Goal: Check status: Check status

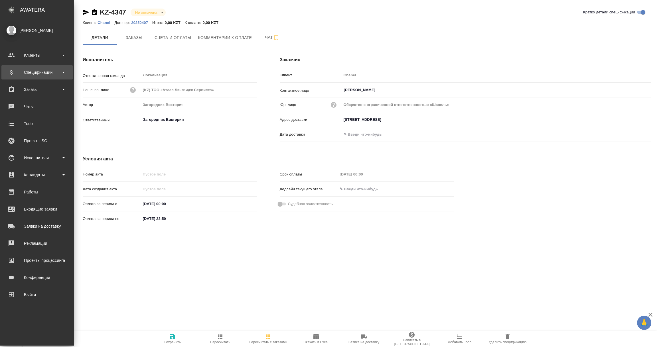
click at [30, 74] on div "Спецификации" at bounding box center [37, 72] width 66 height 9
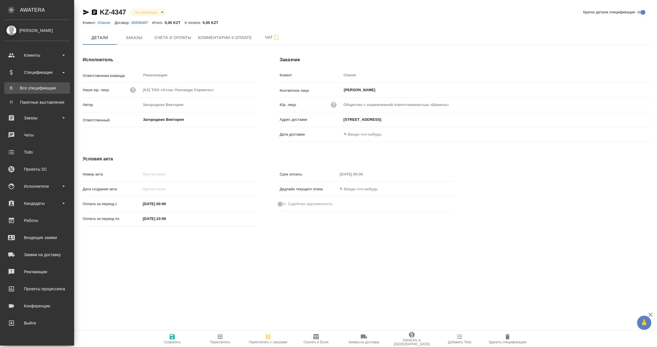
click at [34, 88] on div "Все спецификации" at bounding box center [37, 88] width 60 height 6
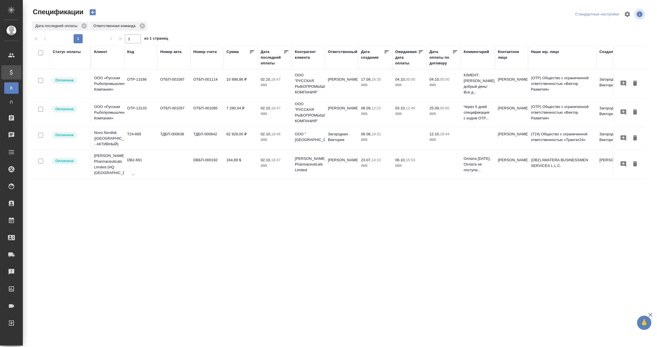
click at [266, 59] on div "Дата последней оплаты" at bounding box center [272, 57] width 23 height 17
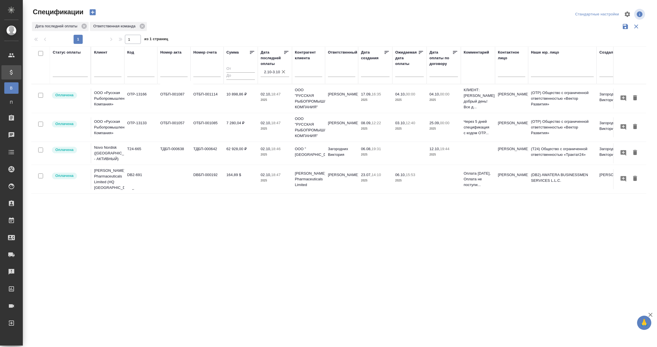
click at [270, 73] on input "2.10-3.10" at bounding box center [276, 72] width 25 height 8
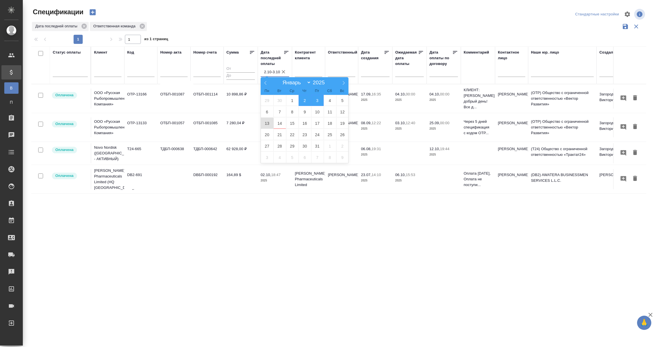
click at [267, 124] on span "13" at bounding box center [267, 123] width 13 height 11
click at [282, 126] on span "14" at bounding box center [279, 123] width 13 height 11
type div "2025-10-12T21:00:00.000Z — 2025-10-13T21:00:00.000Z"
type input "13.10-14.10"
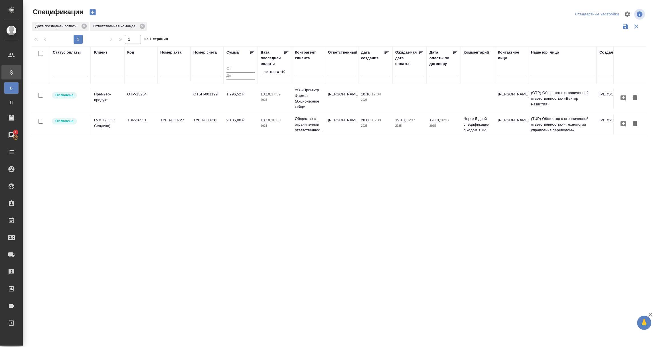
click at [105, 103] on td "Премьер-продукт" at bounding box center [107, 99] width 33 height 20
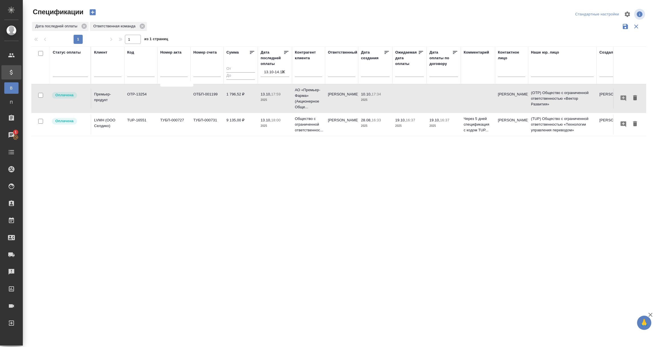
click at [142, 127] on td "TUP-16551" at bounding box center [140, 125] width 33 height 20
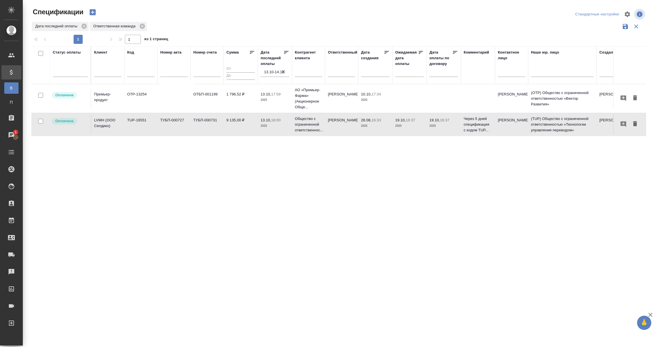
click at [142, 127] on td "TUP-16551" at bounding box center [140, 125] width 33 height 20
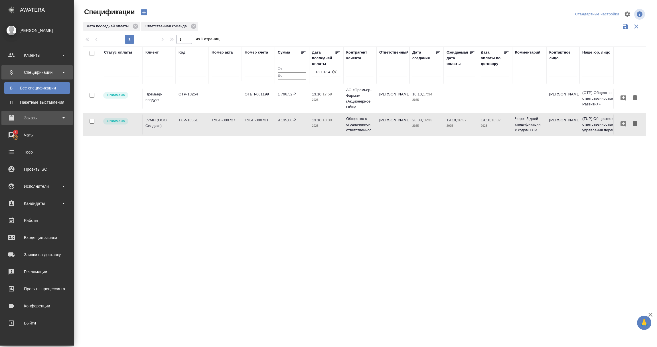
click at [44, 118] on div "Заказы" at bounding box center [37, 118] width 66 height 9
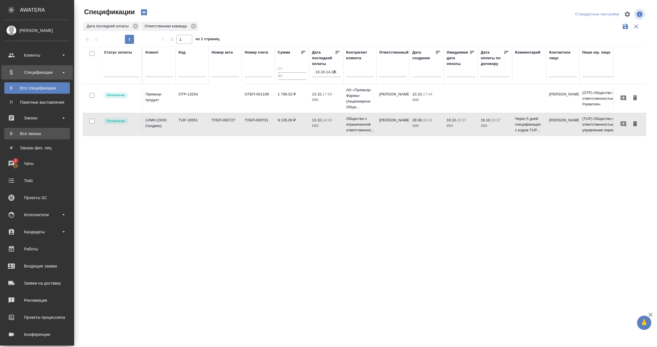
click at [25, 133] on div "Все заказы" at bounding box center [37, 134] width 60 height 6
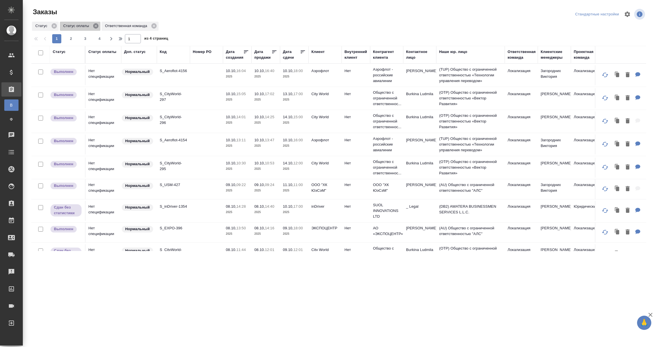
click at [94, 26] on icon at bounding box center [95, 25] width 5 height 5
click at [99, 59] on div "Статус оплаты" at bounding box center [103, 54] width 30 height 11
click at [101, 54] on div "Статус оплаты" at bounding box center [102, 52] width 28 height 6
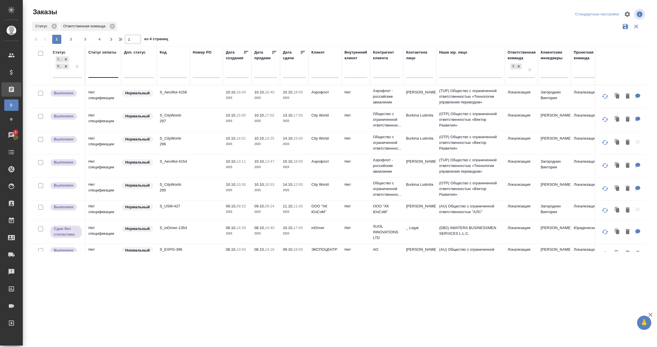
click at [99, 72] on div at bounding box center [103, 72] width 30 height 8
type input "опла"
click at [108, 111] on div "Оплачен" at bounding box center [131, 111] width 86 height 10
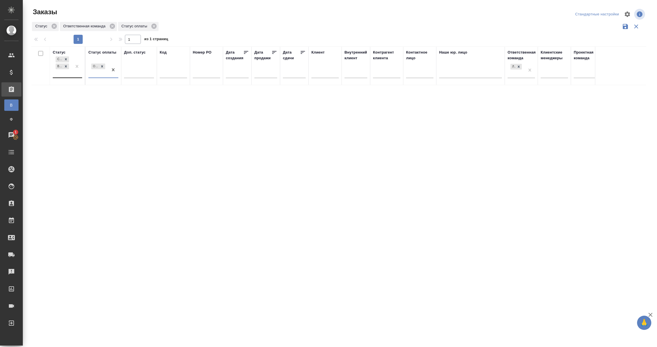
click at [60, 73] on div "Сдан без статистики Выполнен" at bounding box center [62, 66] width 19 height 22
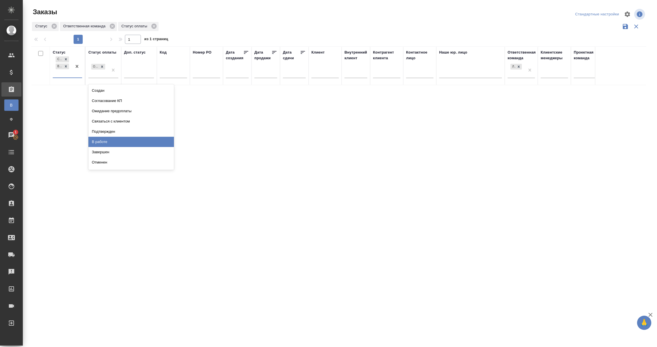
click at [107, 140] on div "В работе" at bounding box center [131, 142] width 86 height 10
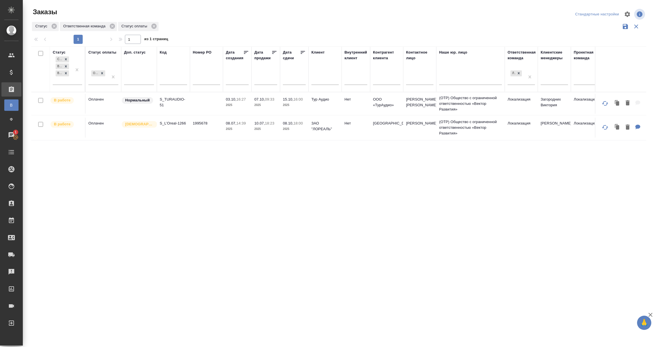
click at [105, 105] on td "Оплачен" at bounding box center [104, 104] width 36 height 20
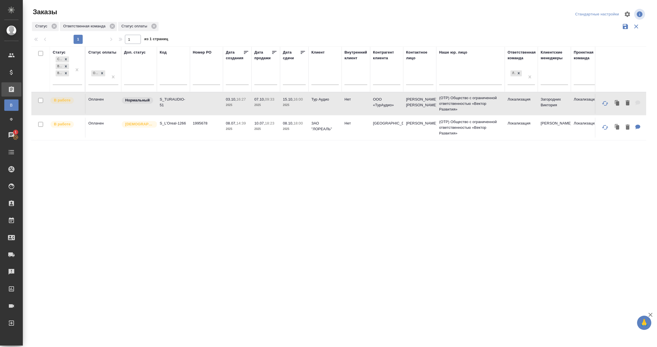
click at [95, 132] on td "Оплачен" at bounding box center [104, 128] width 36 height 20
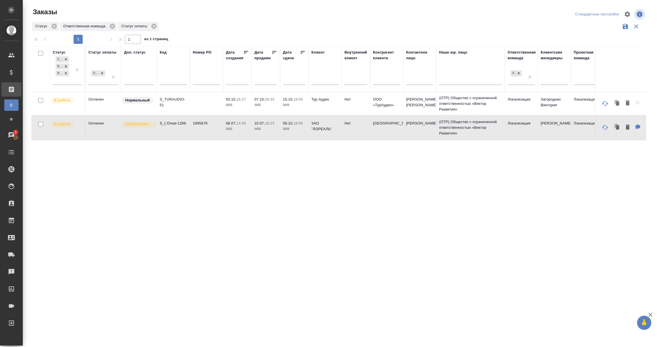
click at [95, 132] on td "Оплачен" at bounding box center [104, 128] width 36 height 20
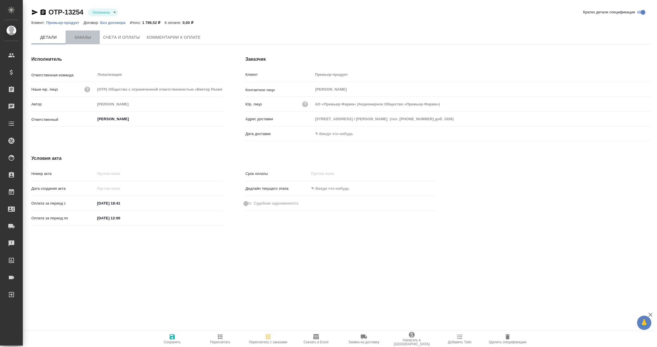
click at [88, 36] on span "Заказы" at bounding box center [82, 37] width 27 height 7
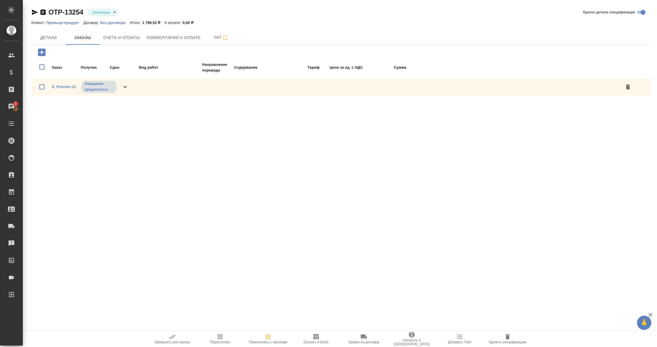
click at [34, 13] on icon "button" at bounding box center [35, 12] width 6 height 5
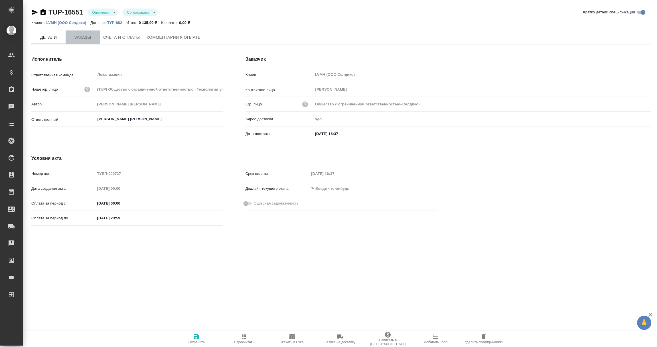
click at [88, 38] on span "Заказы" at bounding box center [82, 37] width 27 height 7
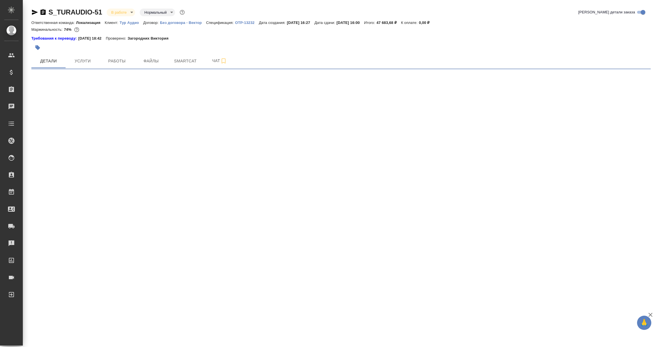
select select "RU"
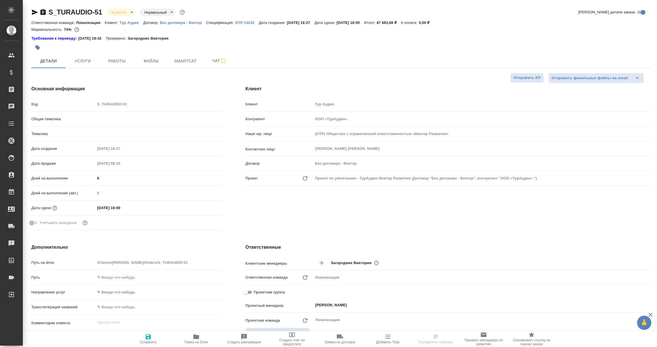
type textarea "x"
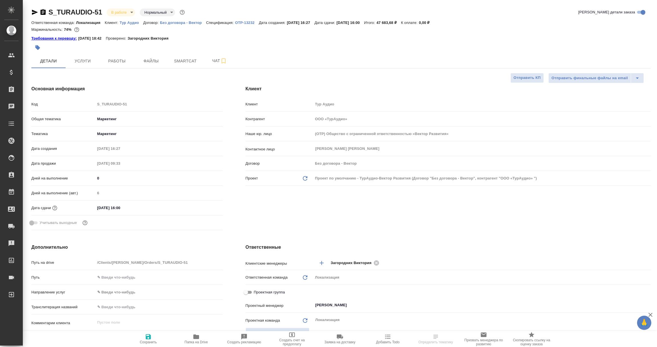
type textarea "x"
click at [35, 12] on icon "button" at bounding box center [35, 12] width 6 height 5
select select "RU"
type textarea "x"
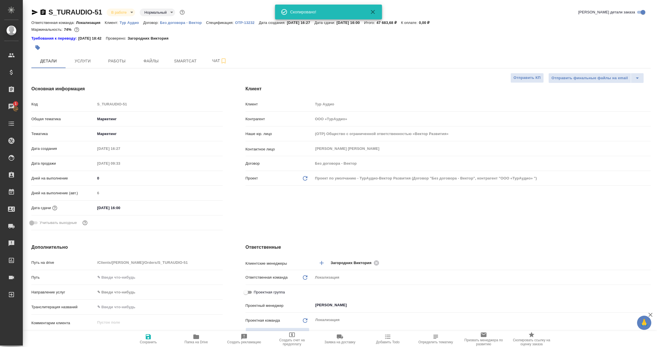
type textarea "x"
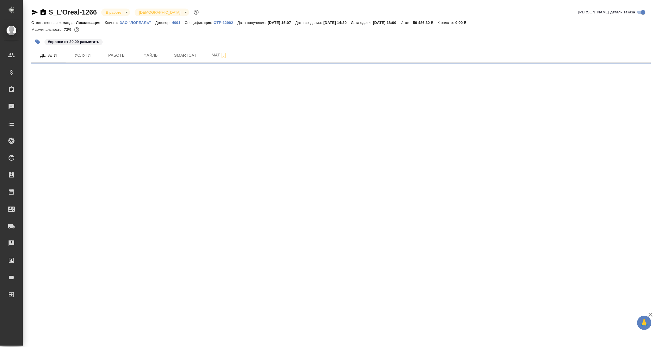
select select "RU"
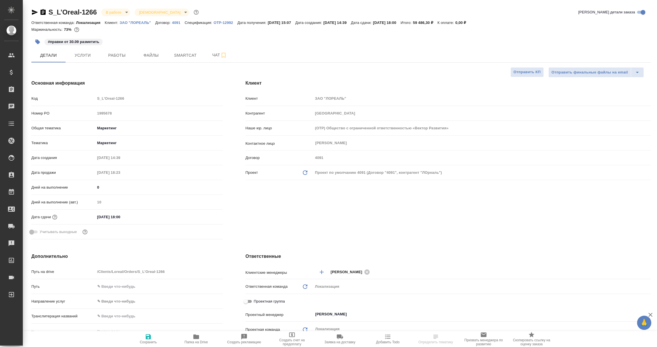
type textarea "x"
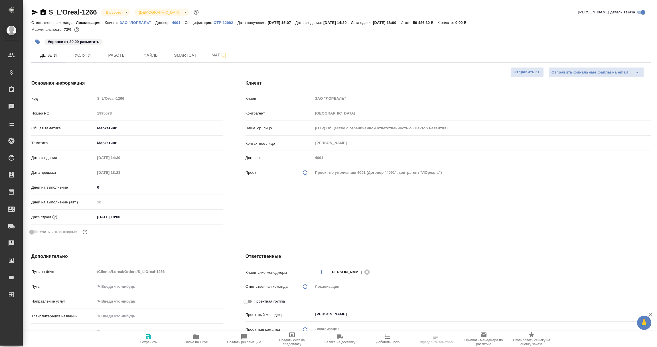
type textarea "x"
click at [35, 13] on icon "button" at bounding box center [34, 12] width 7 height 7
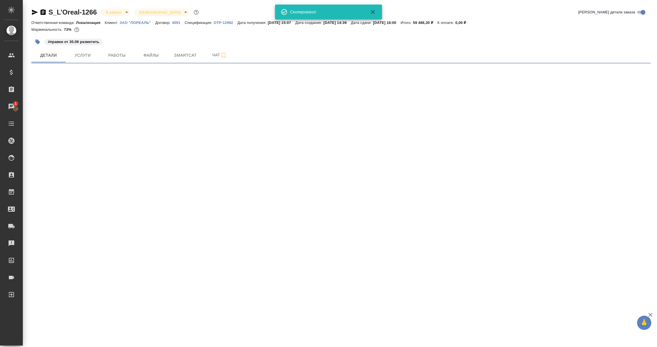
select select "RU"
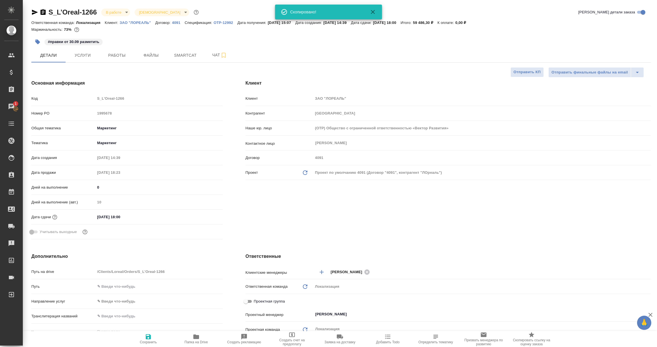
type textarea "x"
